Goal: Task Accomplishment & Management: Use online tool/utility

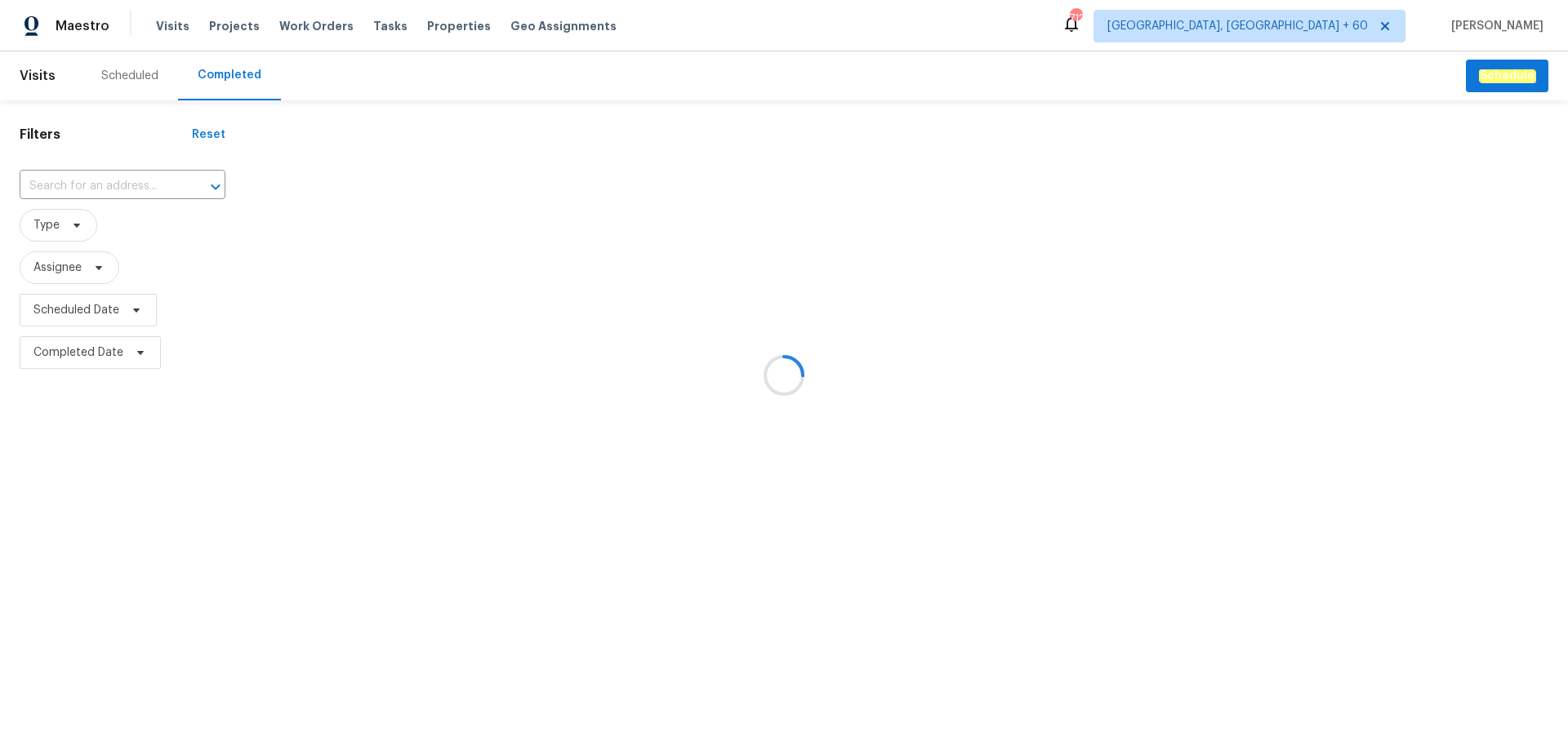
click at [73, 183] on div at bounding box center [784, 375] width 1568 height 750
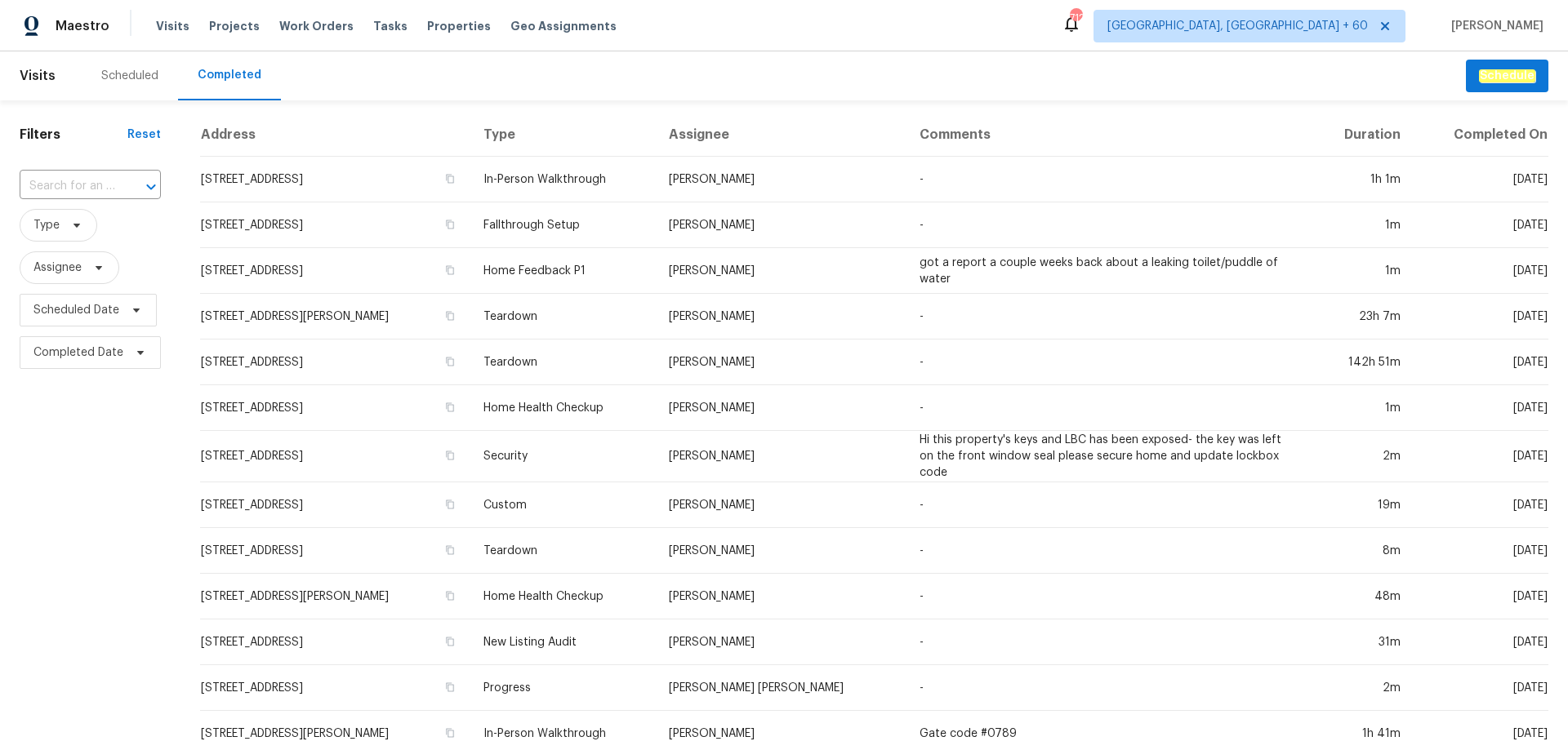
click at [73, 183] on input "text" at bounding box center [67, 187] width 96 height 25
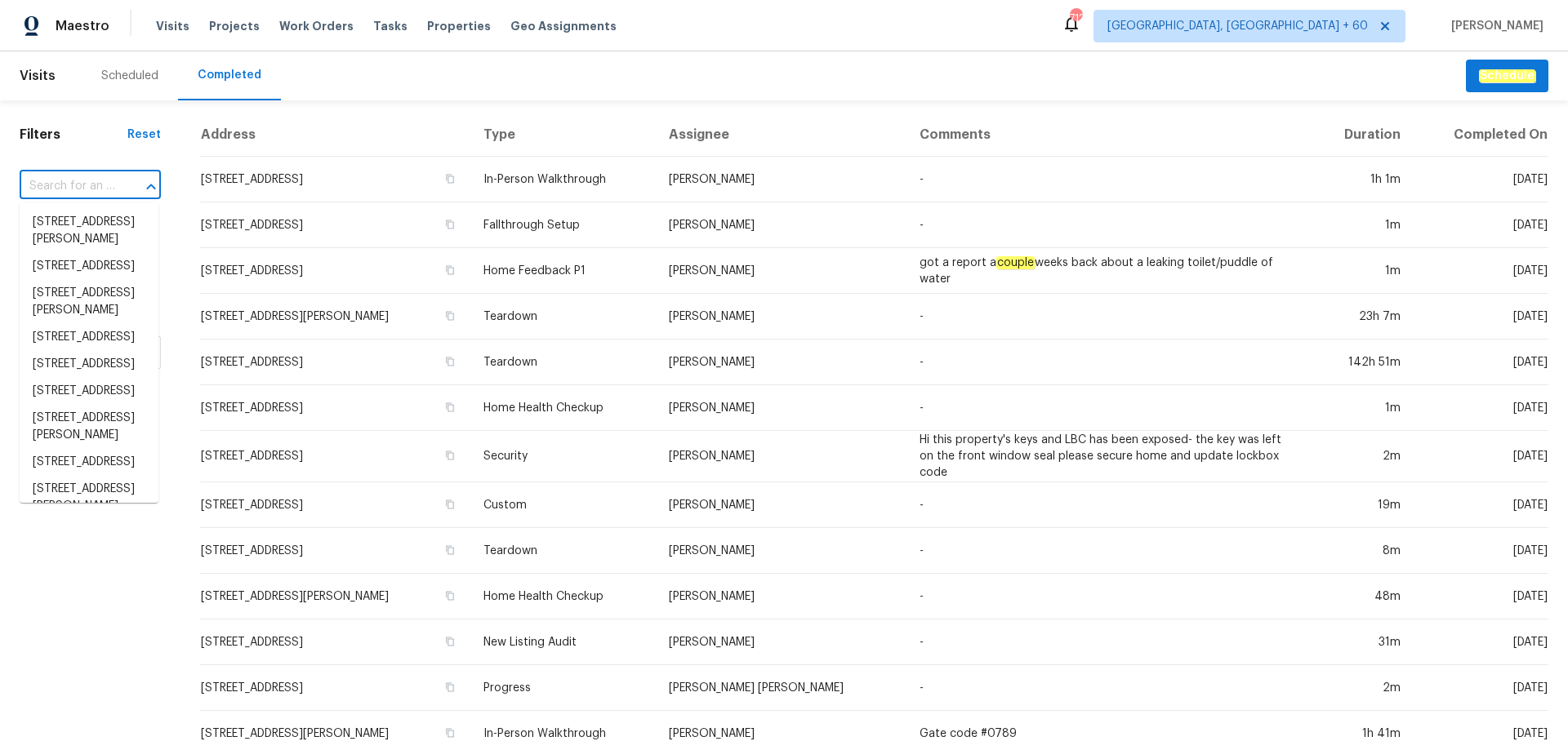
paste input "[STREET_ADDRESS]"
type input "[STREET_ADDRESS]"
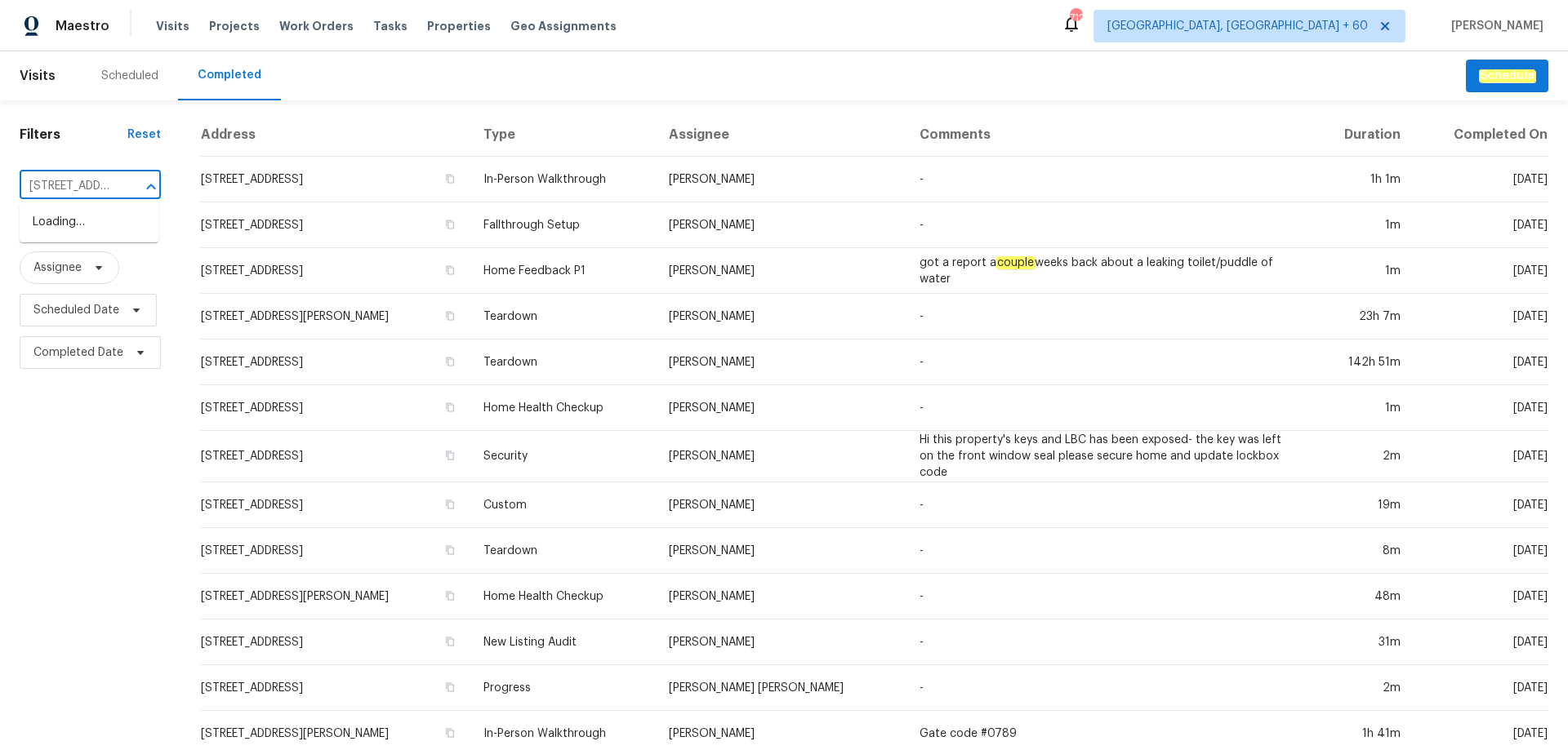
scroll to position [0, 120]
click at [68, 227] on li "[STREET_ADDRESS]" at bounding box center [89, 222] width 139 height 27
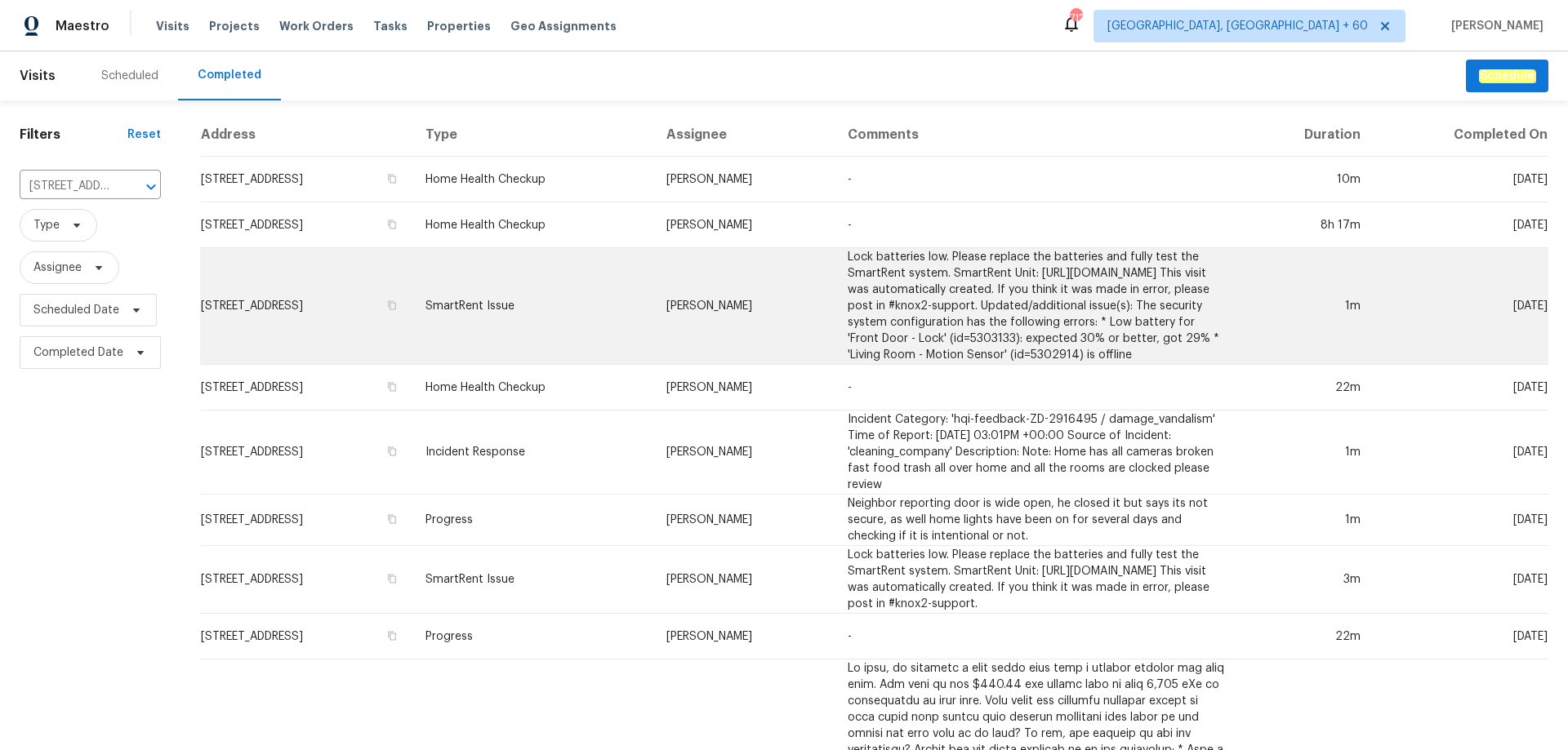
click at [603, 328] on td "SmartRent Issue" at bounding box center [532, 306] width 241 height 116
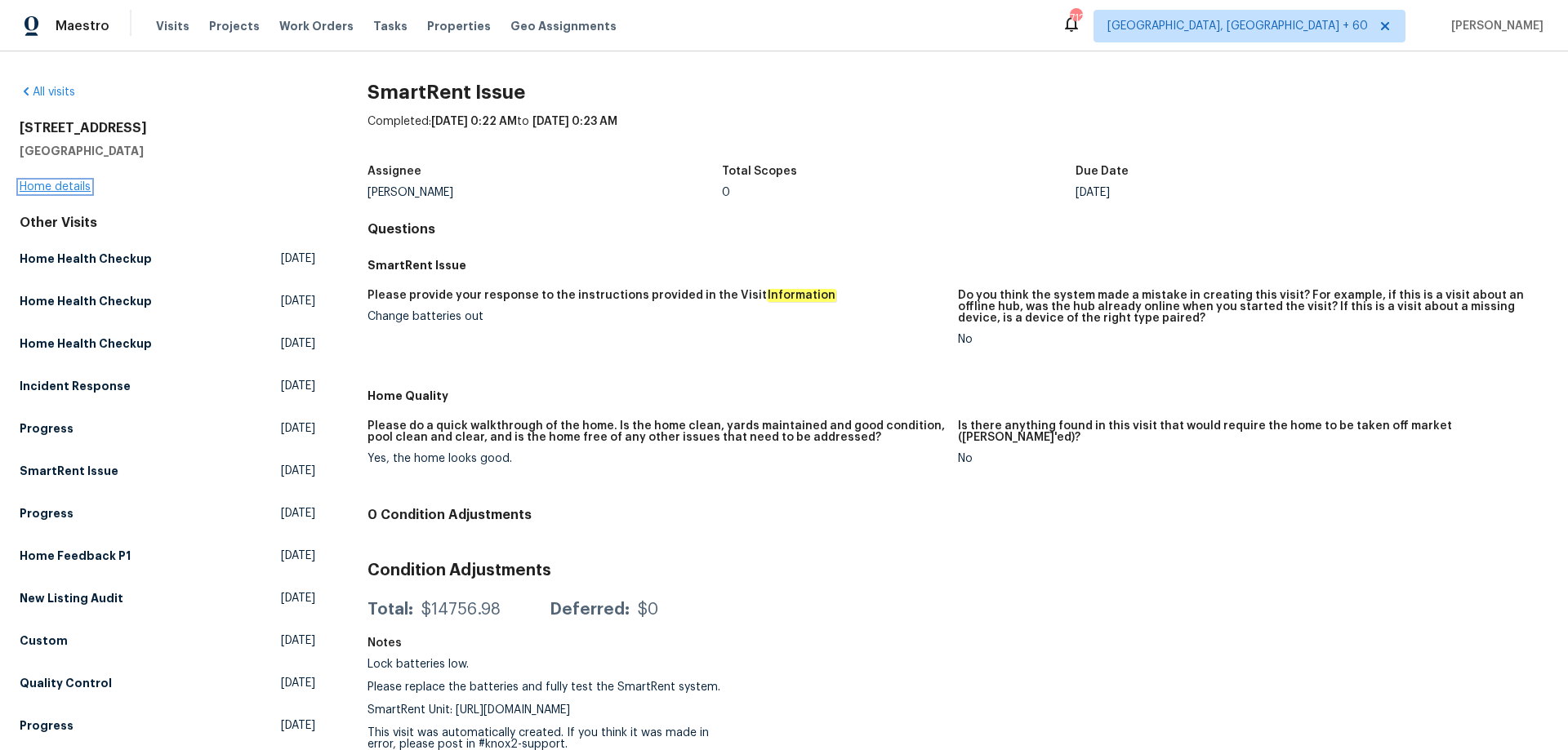
click at [56, 190] on link "Home details" at bounding box center [54, 187] width 71 height 12
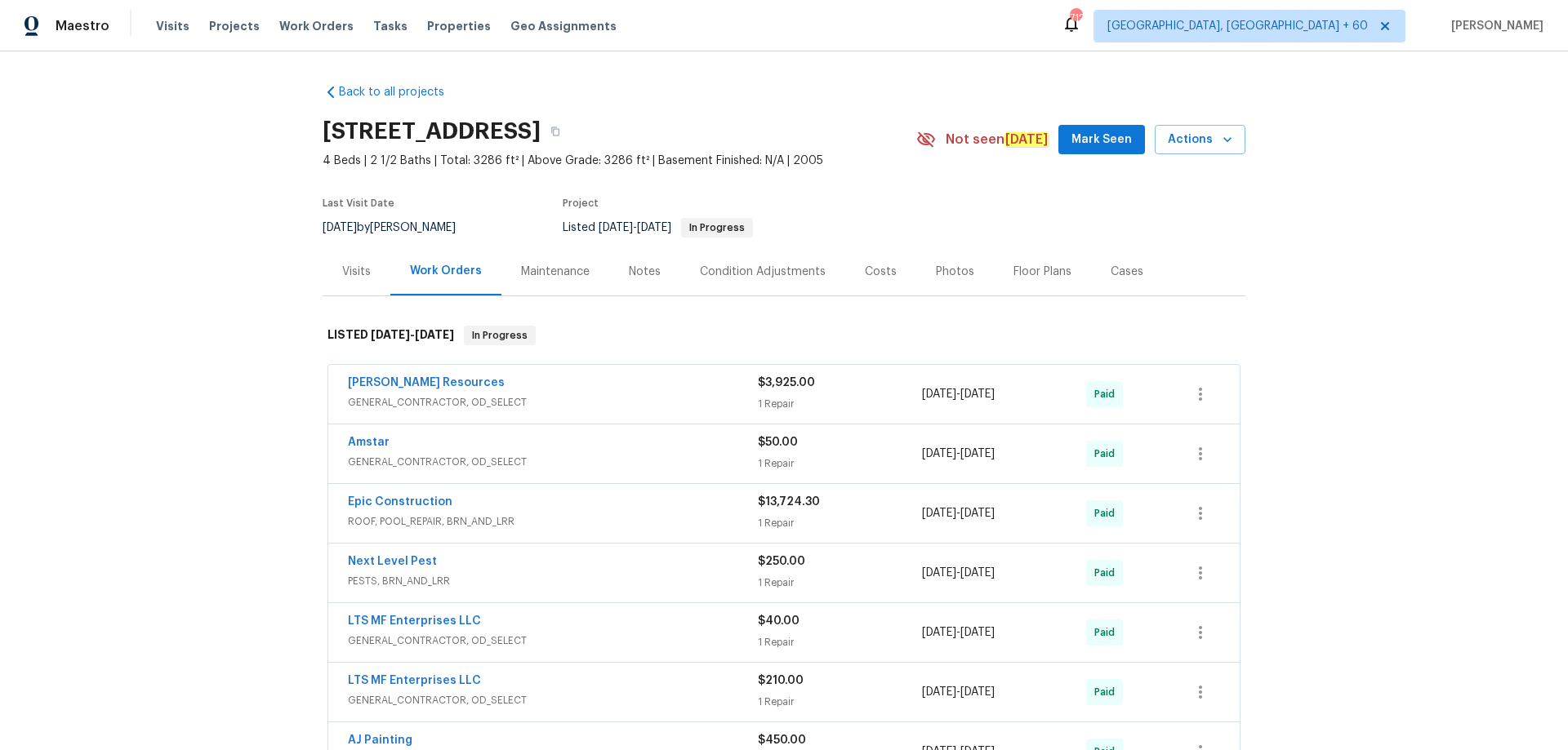
click at [948, 267] on div "Photos" at bounding box center [955, 272] width 39 height 16
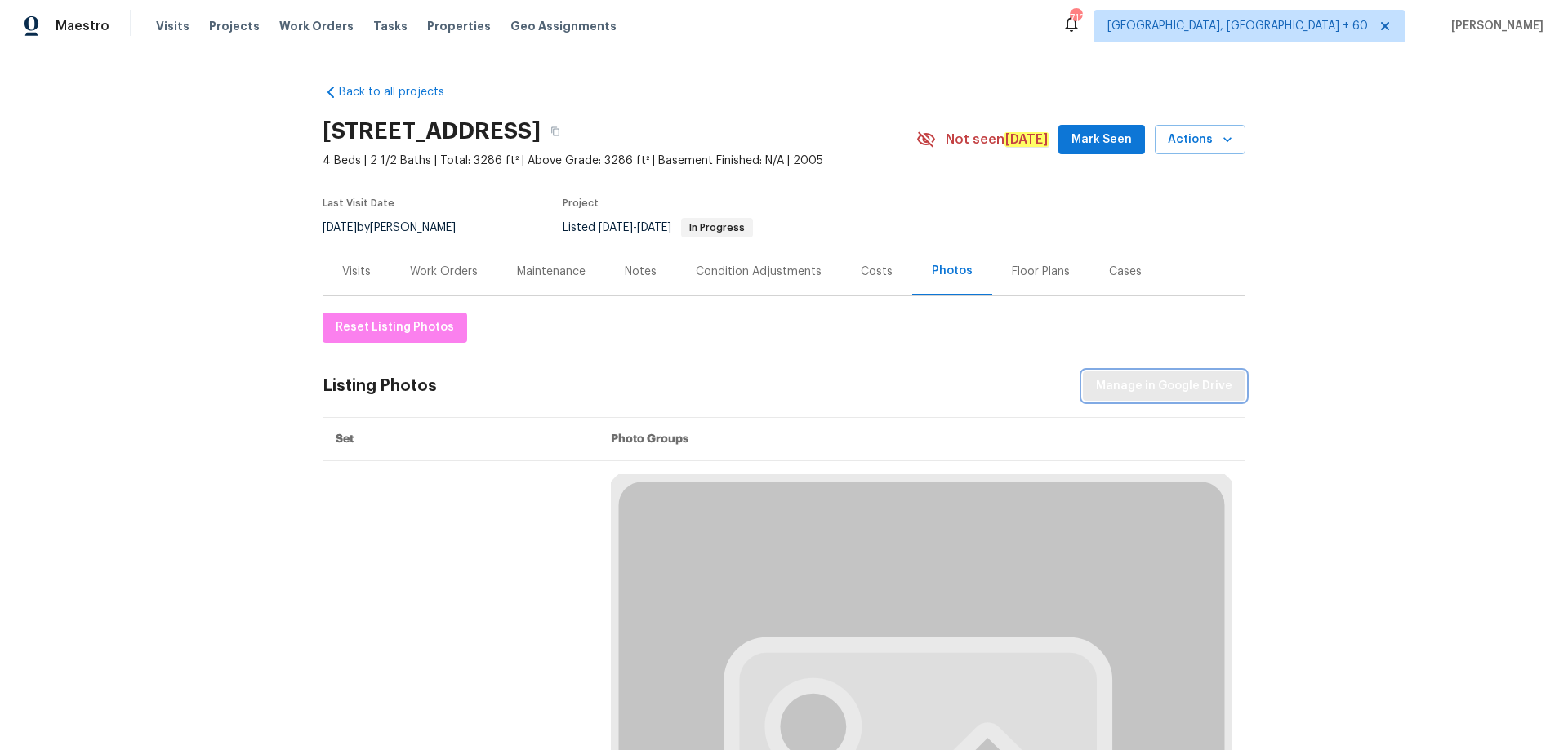
click at [1153, 376] on span "Manage in Google Drive" at bounding box center [1163, 386] width 137 height 20
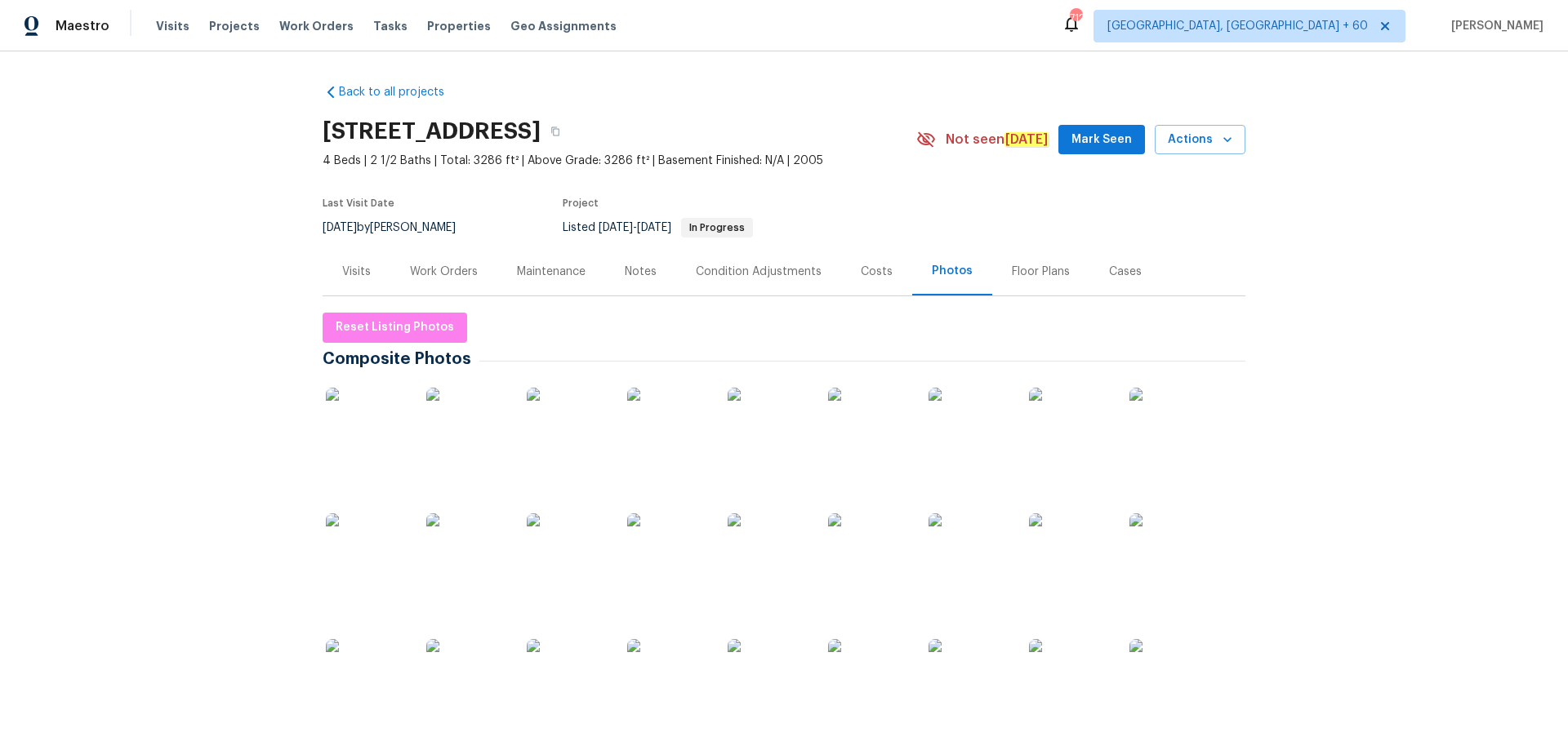
click at [372, 326] on span "Reset Listing Photos" at bounding box center [394, 328] width 118 height 20
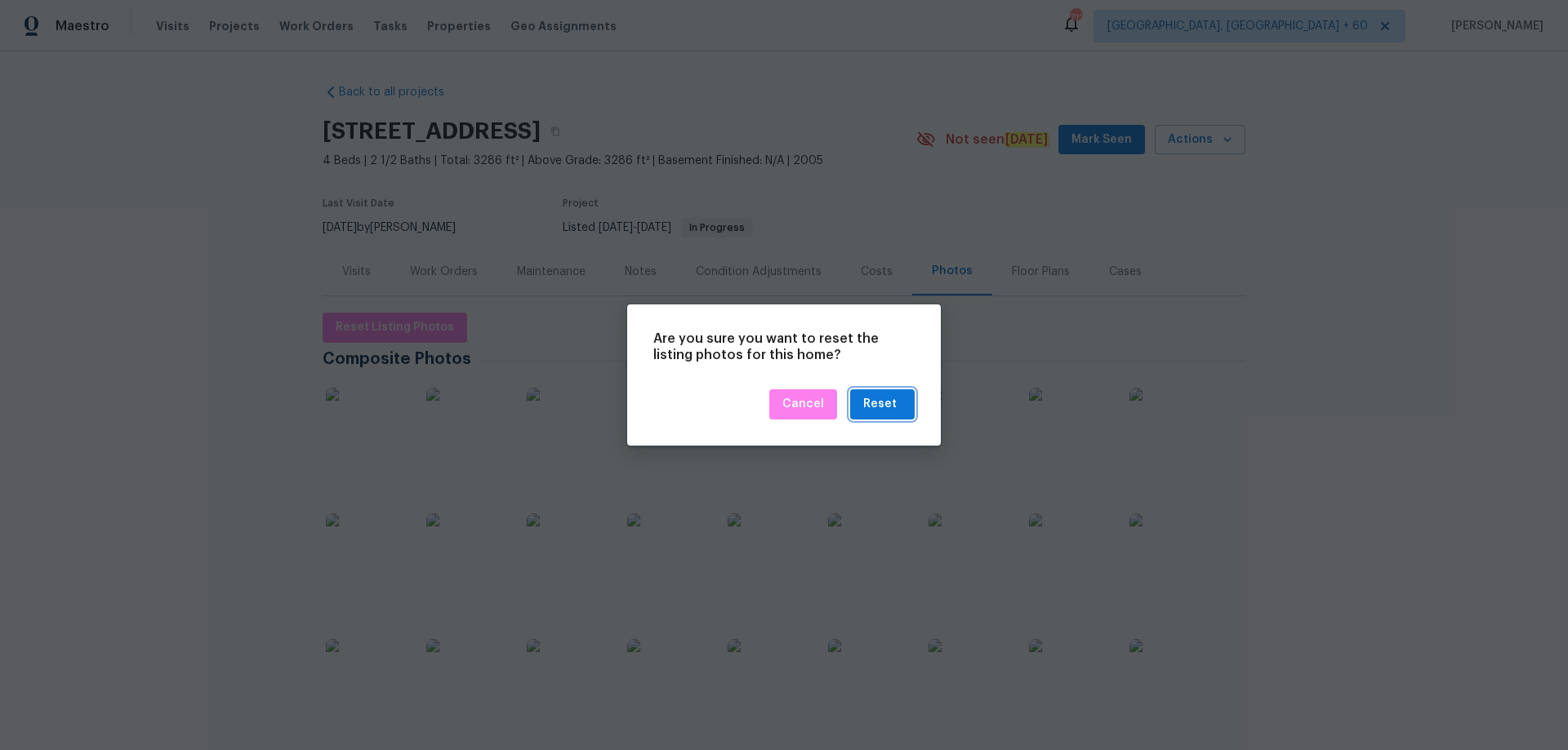
click at [894, 399] on div "Reset" at bounding box center [880, 405] width 34 height 20
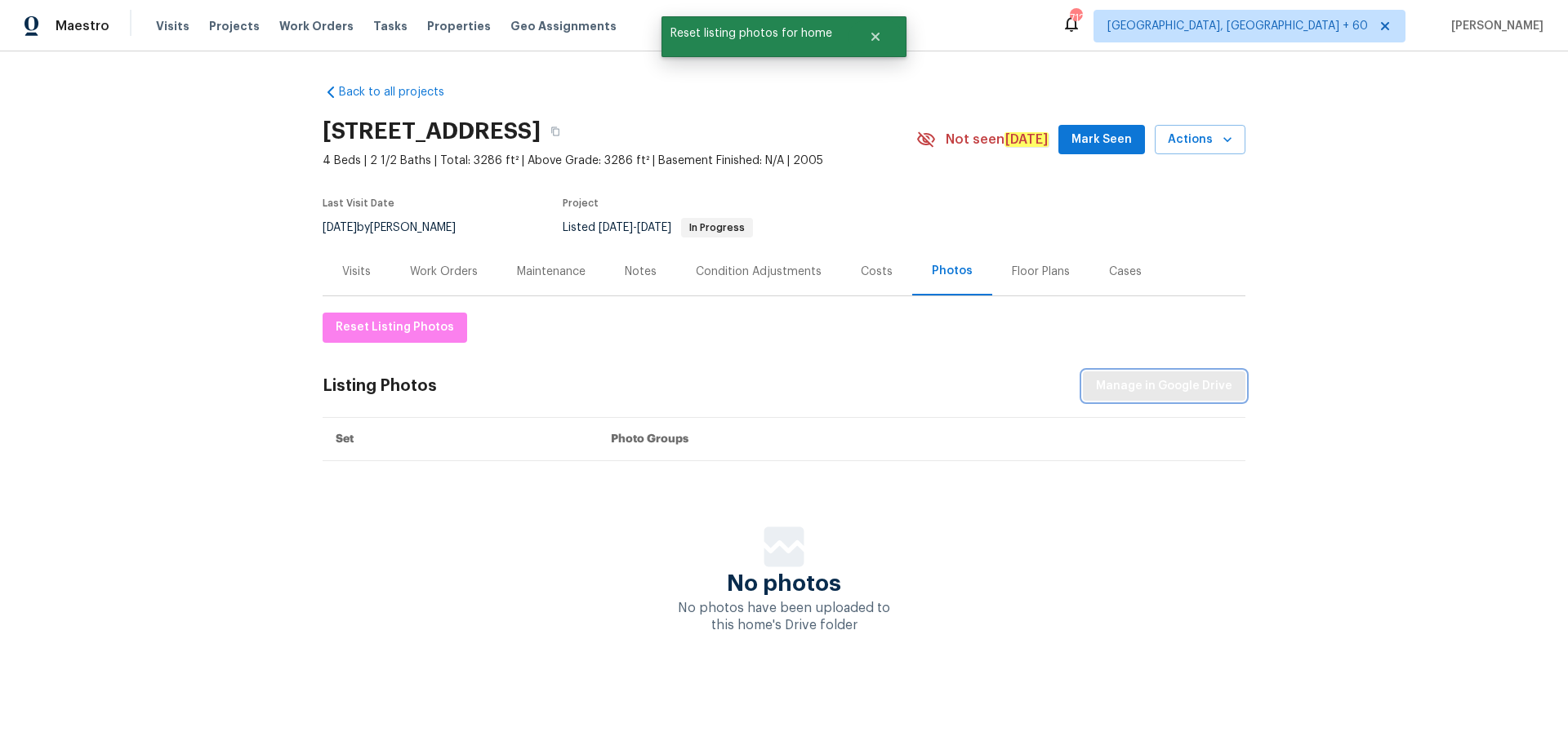
click at [1118, 380] on span "Manage in Google Drive" at bounding box center [1163, 386] width 137 height 20
